Goal: Navigation & Orientation: Find specific page/section

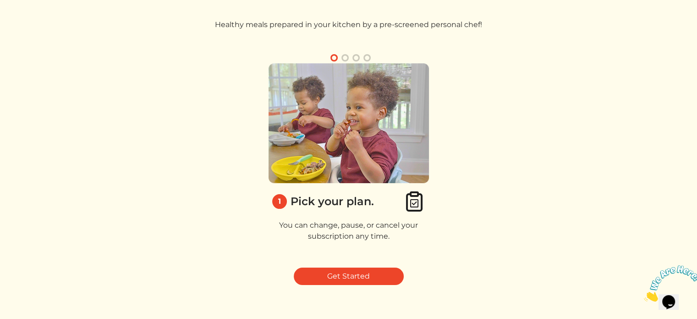
scroll to position [46, 0]
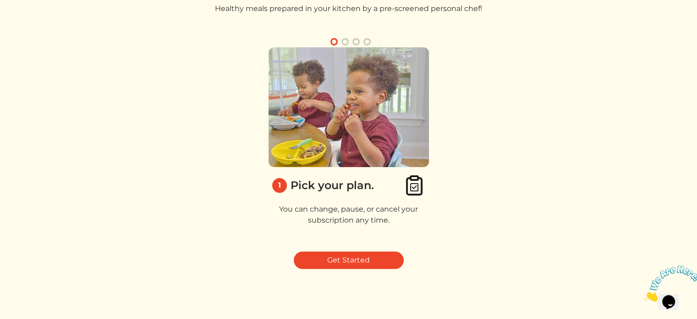
click at [353, 139] on img at bounding box center [349, 107] width 160 height 120
click at [356, 226] on p "You can change, pause, or cancel your subscription any time." at bounding box center [349, 215] width 160 height 22
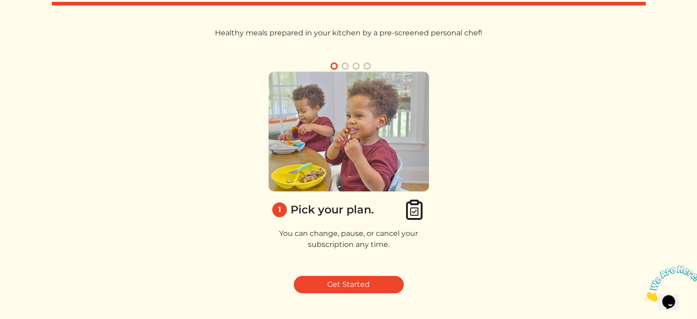
scroll to position [0, 0]
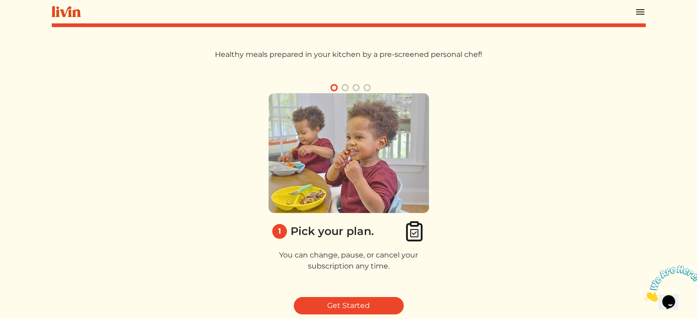
click at [341, 93] on button "button" at bounding box center [345, 87] width 11 height 11
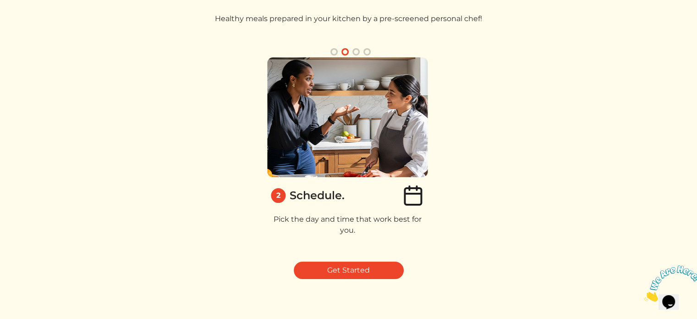
scroll to position [46, 0]
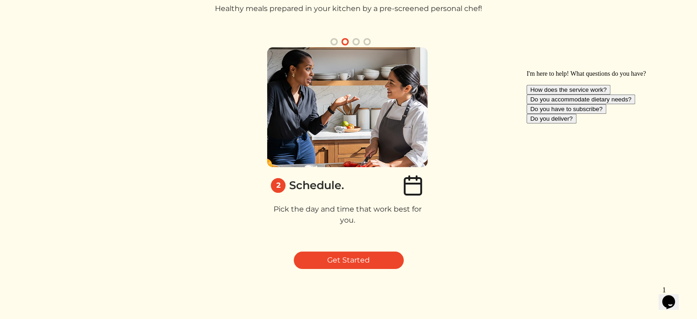
click at [357, 47] on button "button" at bounding box center [356, 41] width 11 height 11
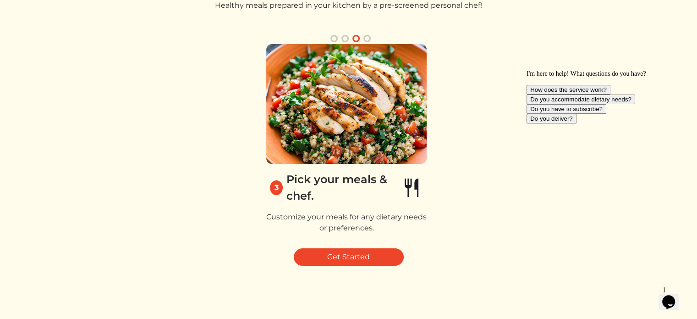
scroll to position [0, 0]
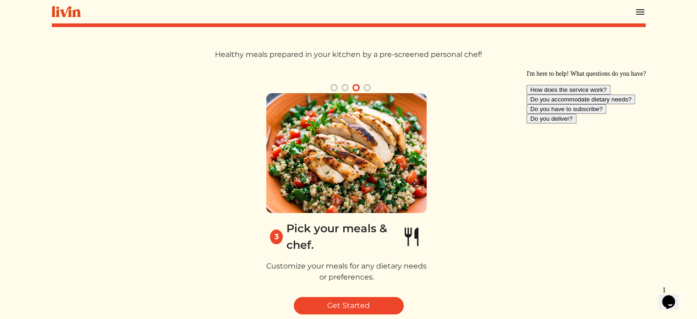
click at [372, 93] on button "button" at bounding box center [367, 87] width 11 height 11
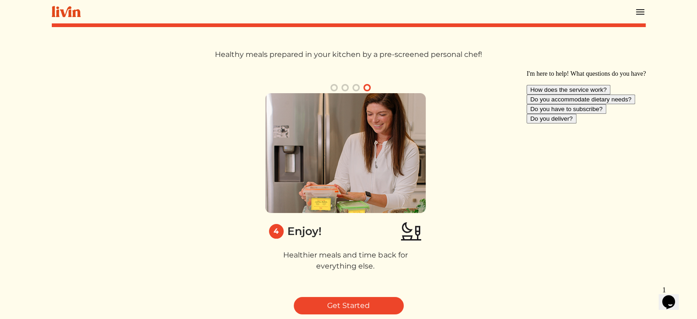
click at [642, 15] on img at bounding box center [640, 11] width 11 height 11
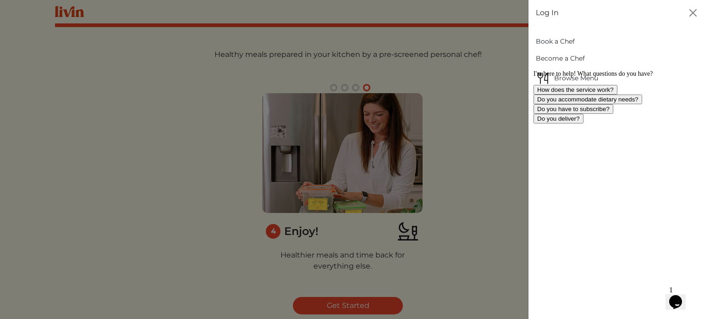
click at [594, 95] on div "I'm here to help! What questions do you have? How does the service work? Do you…" at bounding box center [616, 96] width 165 height 53
click at [563, 92] on div "I'm here to help! What questions do you have? How does the service work? Do you…" at bounding box center [616, 96] width 165 height 53
click at [588, 94] on div "I'm here to help! What questions do you have? How does the service work? Do you…" at bounding box center [616, 96] width 165 height 53
click at [534, 70] on icon "Chat attention grabber" at bounding box center [534, 70] width 0 height 0
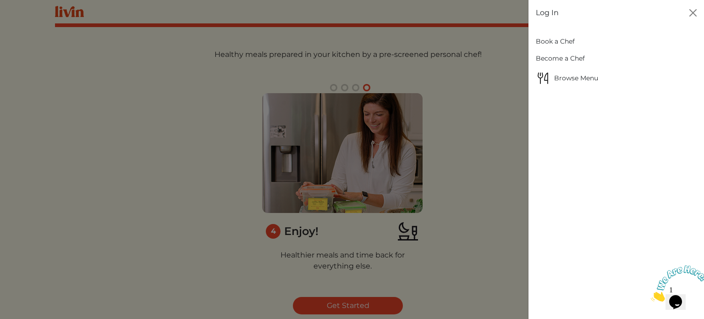
click at [574, 85] on span "Browse Menu" at bounding box center [616, 78] width 161 height 15
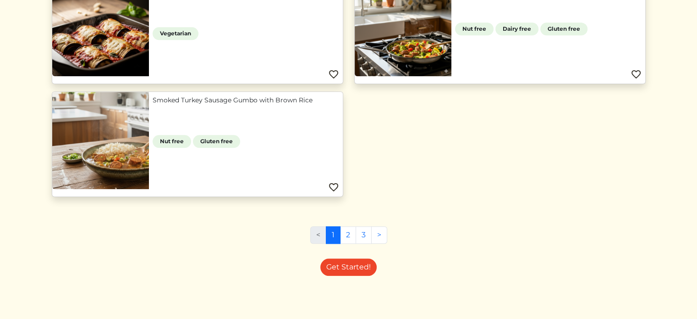
scroll to position [1003, 0]
click at [349, 226] on link "2" at bounding box center [348, 234] width 16 height 17
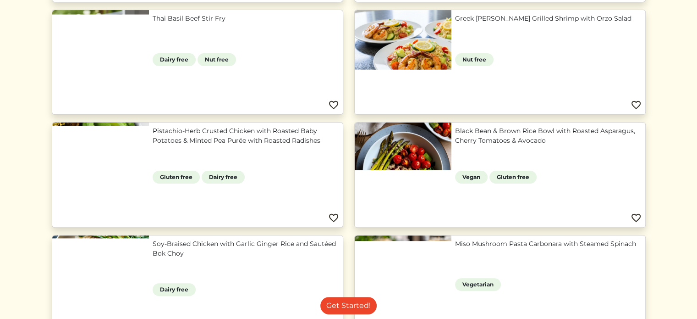
scroll to position [183, 0]
